Goal: Task Accomplishment & Management: Use online tool/utility

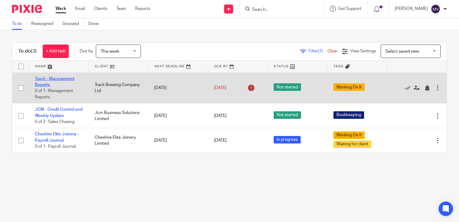
click at [60, 80] on link "Track - Management Reports" at bounding box center [55, 82] width 40 height 10
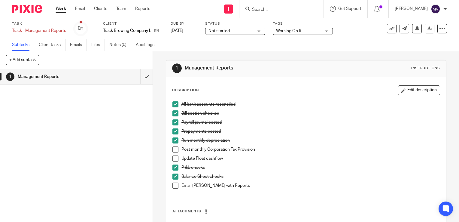
click at [61, 9] on link "Work" at bounding box center [61, 9] width 11 height 6
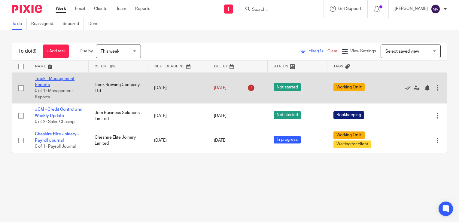
click at [66, 78] on link "Track - Management Reports" at bounding box center [55, 82] width 40 height 10
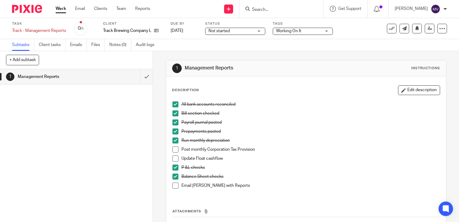
click at [175, 149] on span at bounding box center [175, 149] width 6 height 6
